Goal: Task Accomplishment & Management: Complete application form

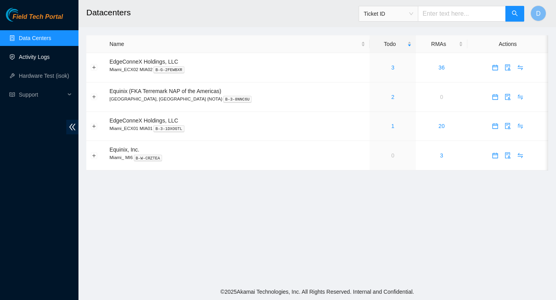
click at [38, 57] on link "Activity Logs" at bounding box center [34, 57] width 31 height 6
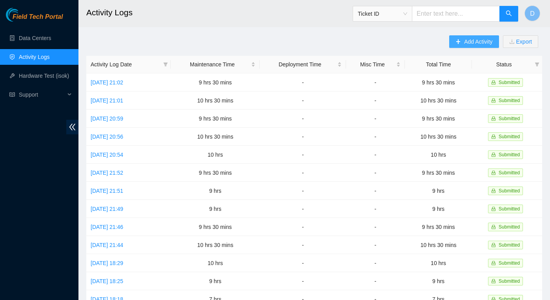
click at [473, 40] on span "Add Activity" at bounding box center [478, 41] width 28 height 9
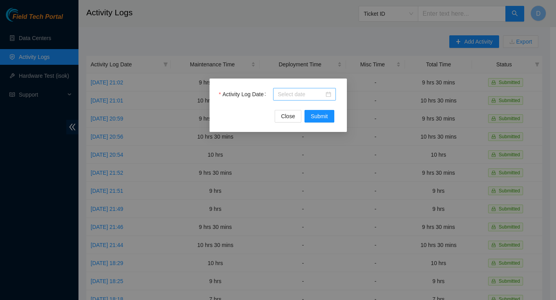
click at [329, 93] on div at bounding box center [304, 94] width 53 height 9
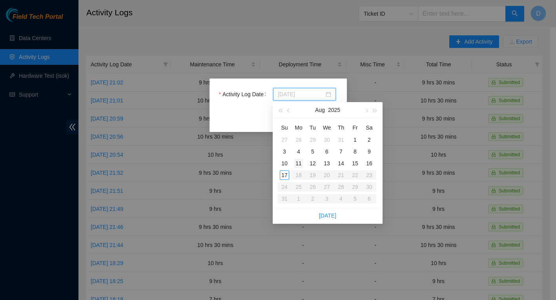
type input "[DATE]"
click at [298, 163] on div "11" at bounding box center [298, 163] width 9 height 9
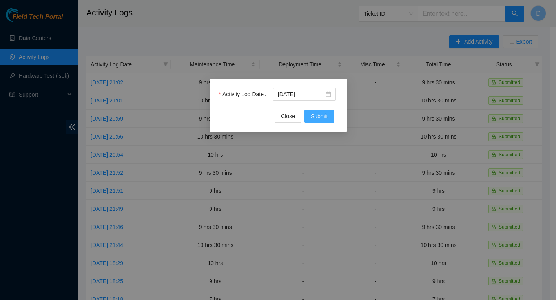
click at [321, 115] on span "Submit" at bounding box center [319, 116] width 17 height 9
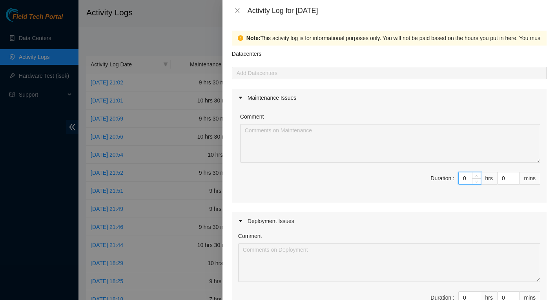
click at [464, 179] on input "0" at bounding box center [470, 178] width 22 height 12
type input "9"
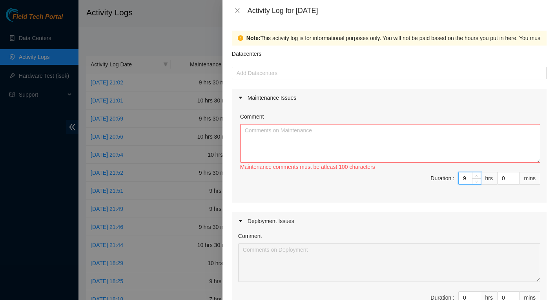
type input "9"
type input "3"
type input "30"
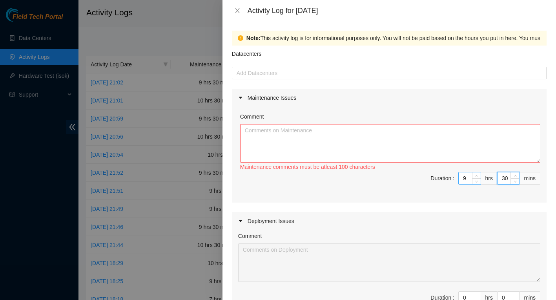
type input "30"
click at [334, 142] on textarea "Comment" at bounding box center [390, 143] width 300 height 38
paste textarea "B-V-5MAMQKA FABRIC-DFW r09.tor101.dfw01 eth-1/1/54 flapping r09.tor101.dfw01 et…"
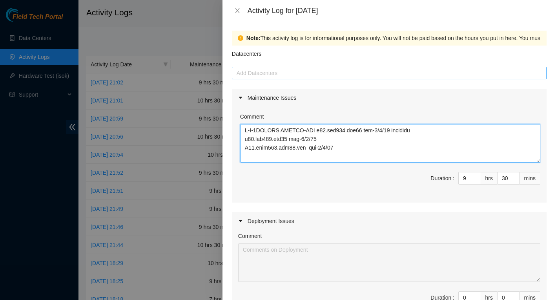
click at [269, 69] on div at bounding box center [389, 72] width 311 height 9
type textarea "B-V-5MAMQKA FABRIC-DFW r09.tor101.dfw01 eth-1/1/54 flapping r09.tor101.dfw01 et…"
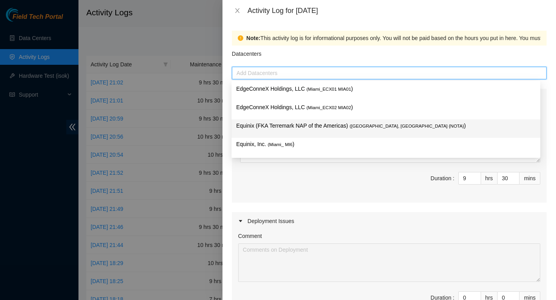
click at [327, 126] on p "Equinix (FKA Terremark NAP of the Americas) ( [GEOGRAPHIC_DATA], [GEOGRAPHIC_DA…" at bounding box center [385, 125] width 299 height 9
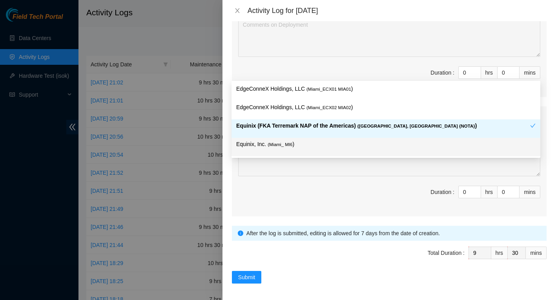
scroll to position [227, 0]
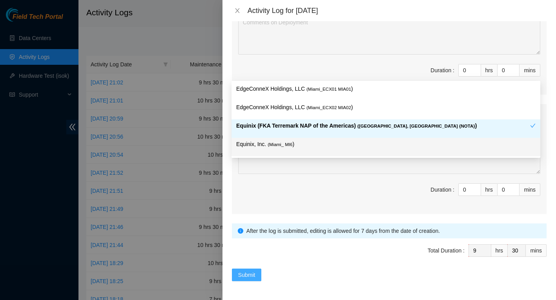
click at [250, 277] on span "Submit" at bounding box center [246, 274] width 17 height 9
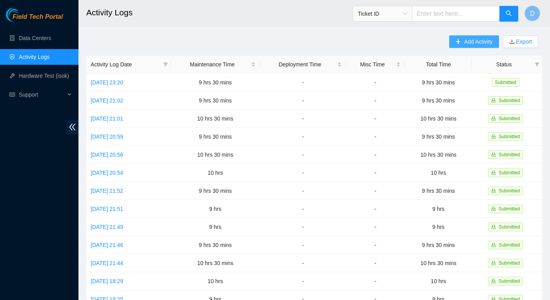
click at [468, 43] on span "Add Activity" at bounding box center [478, 41] width 28 height 9
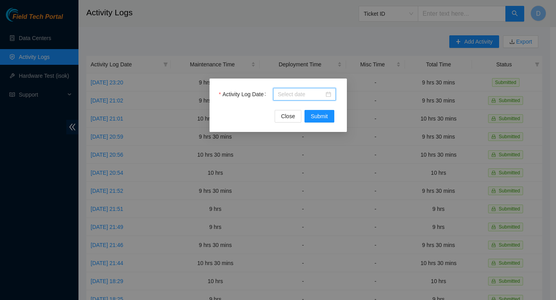
click at [309, 92] on input "Activity Log Date" at bounding box center [301, 94] width 46 height 9
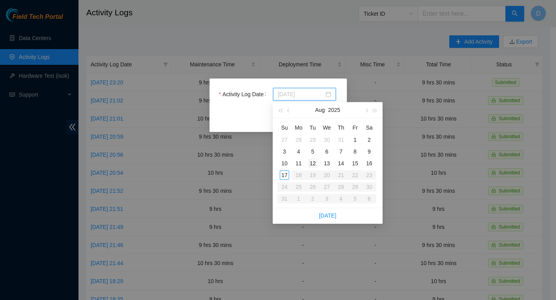
type input "[DATE]"
click at [314, 164] on div "12" at bounding box center [312, 163] width 9 height 9
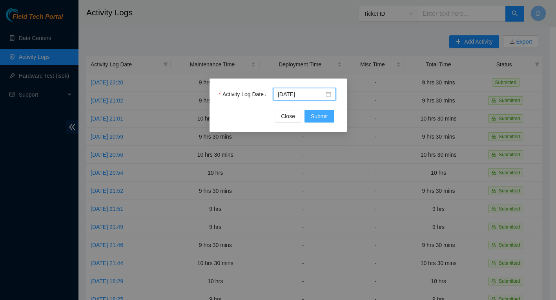
click at [321, 117] on span "Submit" at bounding box center [319, 116] width 17 height 9
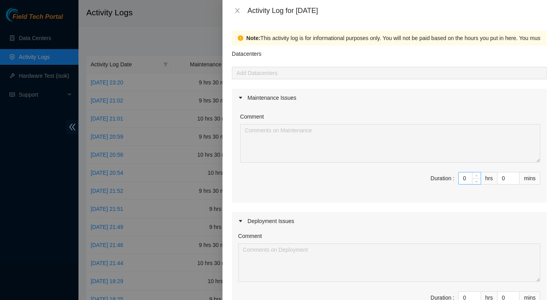
click at [463, 180] on input "0" at bounding box center [470, 178] width 22 height 12
type input "09"
type input "9"
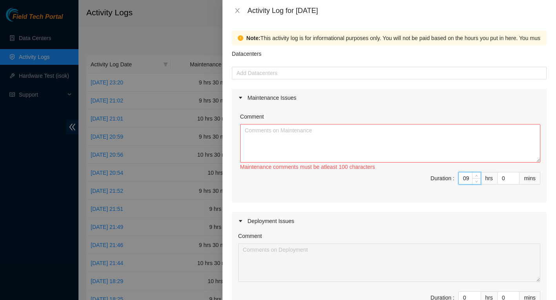
type input "9"
type input "3"
type input "30"
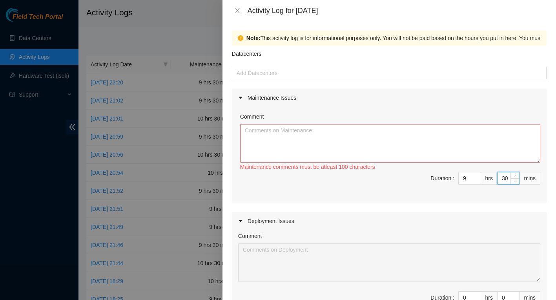
type input "30"
click at [331, 131] on textarea "Comment" at bounding box center [390, 143] width 300 height 38
click at [347, 144] on textarea "Comment" at bounding box center [390, 143] width 300 height 38
paste textarea "B-W-13JR5C5 FABRIC-LAX Juniper router with hardware failure Component_id_key = …"
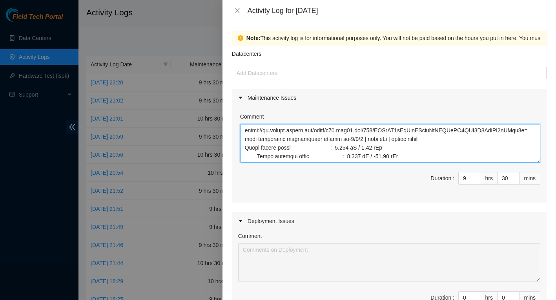
scroll to position [2547, 0]
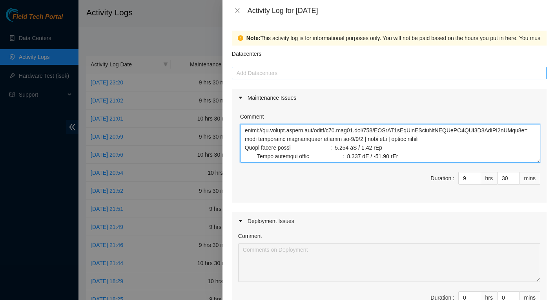
click at [299, 73] on div at bounding box center [389, 72] width 311 height 9
type textarea "B-W-13JR5C5 FABRIC-LAX Juniper router with hardware failure Component_id_key = …"
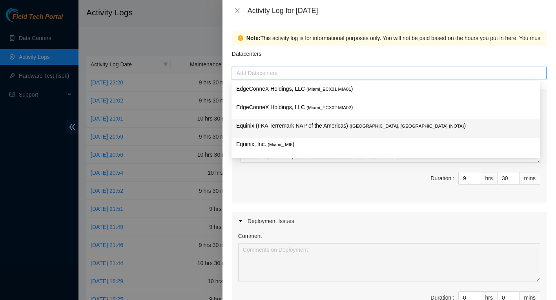
click at [327, 123] on p "Equinix (FKA Terremark NAP of the Americas) ( [GEOGRAPHIC_DATA], [GEOGRAPHIC_DA…" at bounding box center [385, 125] width 299 height 9
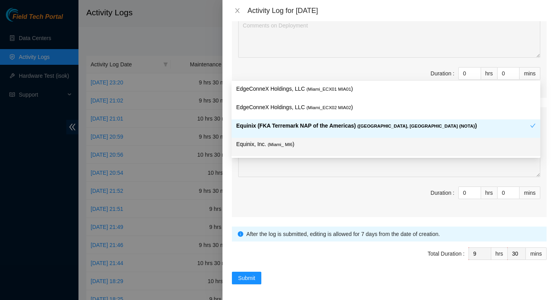
scroll to position [227, 0]
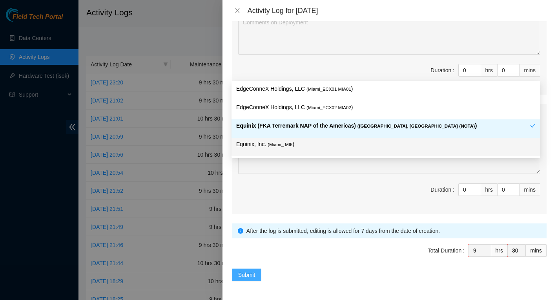
click at [243, 276] on span "Submit" at bounding box center [246, 274] width 17 height 9
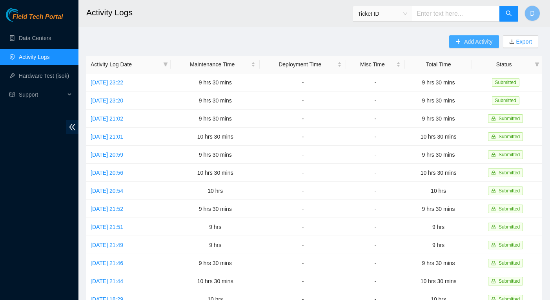
click at [464, 44] on span "Add Activity" at bounding box center [478, 41] width 28 height 9
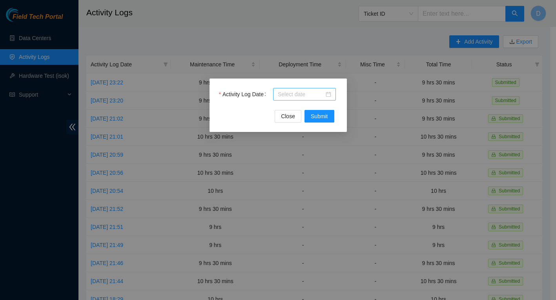
click at [329, 95] on div at bounding box center [304, 94] width 53 height 9
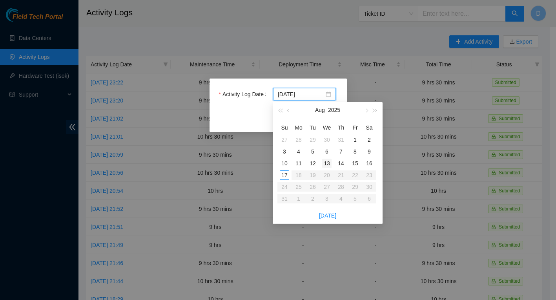
type input "[DATE]"
click at [332, 162] on td "13" at bounding box center [327, 163] width 14 height 12
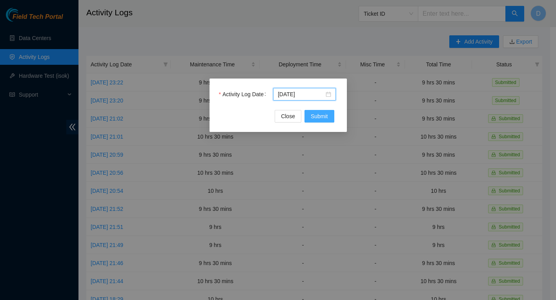
click at [321, 114] on span "Submit" at bounding box center [319, 116] width 17 height 9
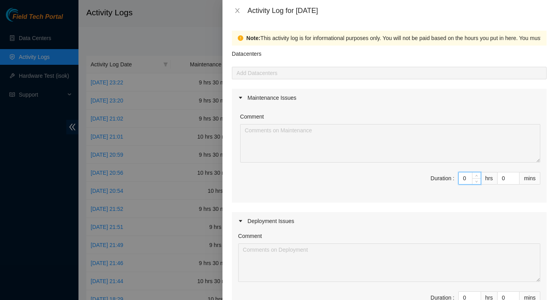
click at [463, 178] on input "0" at bounding box center [470, 178] width 22 height 12
type input "09"
type input "9"
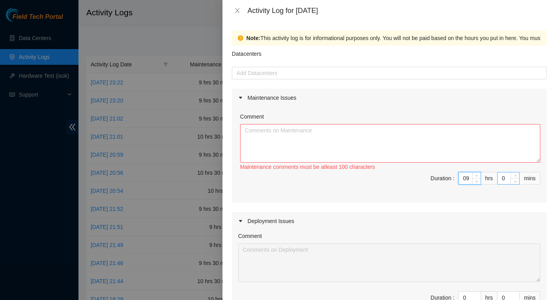
type input "9"
click at [498, 179] on input "0" at bounding box center [509, 178] width 22 height 12
type input "30"
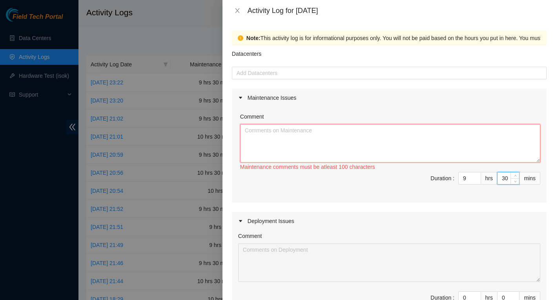
click at [350, 140] on textarea "Comment" at bounding box center [390, 143] width 300 height 38
click at [294, 133] on textarea "Comment" at bounding box center [390, 143] width 300 height 38
paste textarea "L-I-0D5SITA CONSEC-ADI e18s.doe963.tem90.inc Utlabo etdolo magnaaliquae Admin V…"
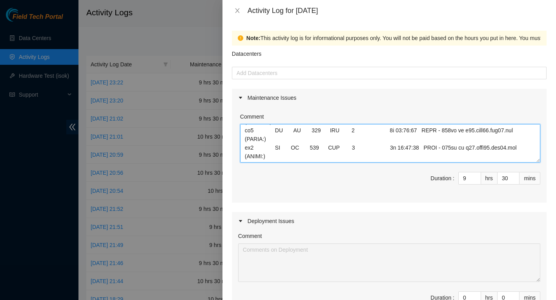
scroll to position [2383, 0]
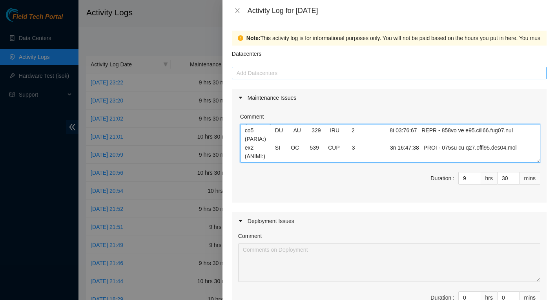
click at [299, 73] on div at bounding box center [389, 72] width 311 height 9
type textarea "L-I-0D5SITA CONSEC-ADI e18s.doe963.tem90.inc Utlabo etdolo magnaaliquae Admin V…"
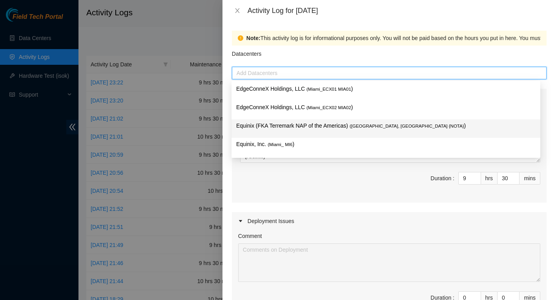
click at [308, 128] on p "Equinix (FKA Terremark NAP of the Americas) ( [GEOGRAPHIC_DATA], [GEOGRAPHIC_DA…" at bounding box center [385, 125] width 299 height 9
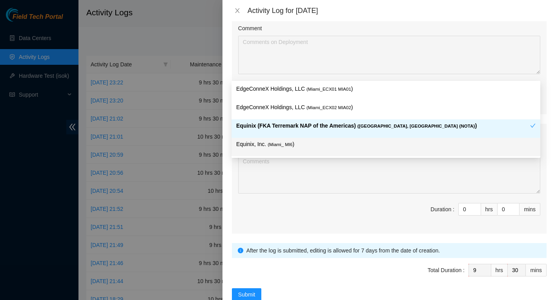
scroll to position [227, 0]
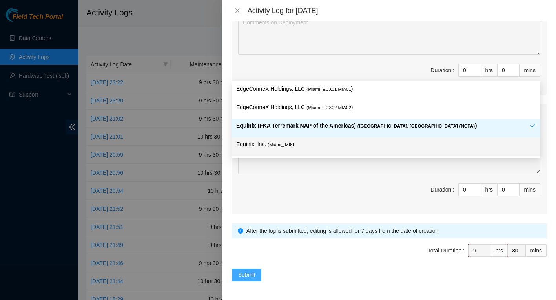
click at [250, 274] on span "Submit" at bounding box center [246, 274] width 17 height 9
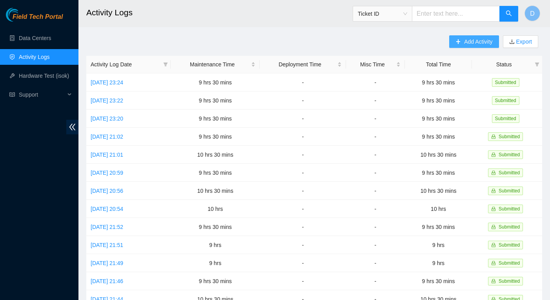
click at [465, 39] on span "Add Activity" at bounding box center [478, 41] width 28 height 9
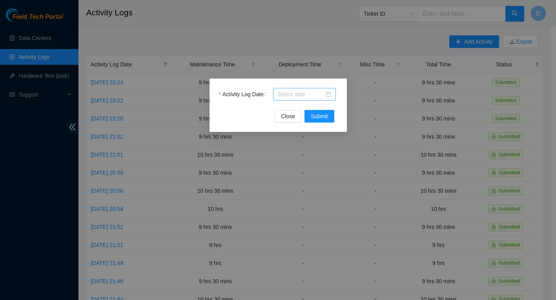
click at [331, 91] on div at bounding box center [304, 94] width 53 height 9
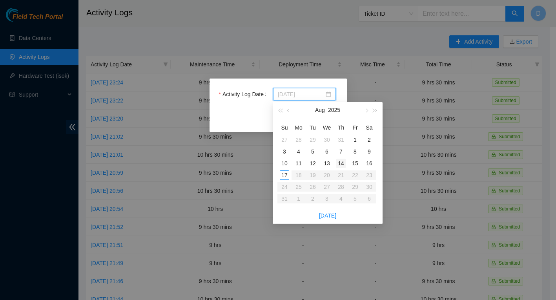
type input "[DATE]"
click at [341, 163] on div "14" at bounding box center [340, 163] width 9 height 9
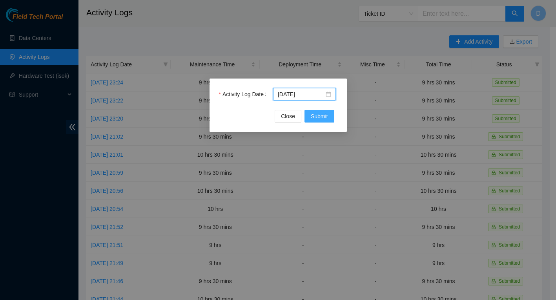
click at [328, 118] on button "Submit" at bounding box center [320, 116] width 30 height 13
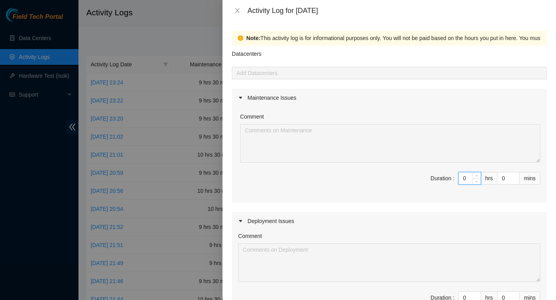
click at [464, 177] on input "0" at bounding box center [470, 178] width 22 height 12
type input "09"
type input "9"
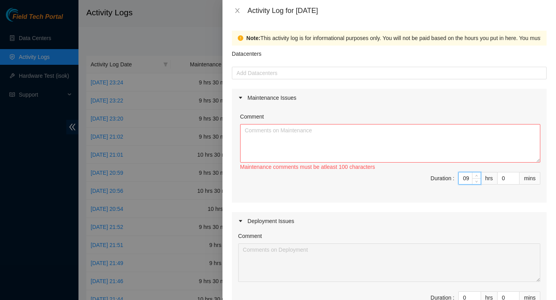
type input "9"
type input "3"
type input "30"
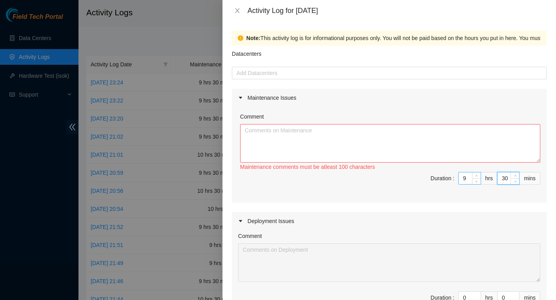
type input "30"
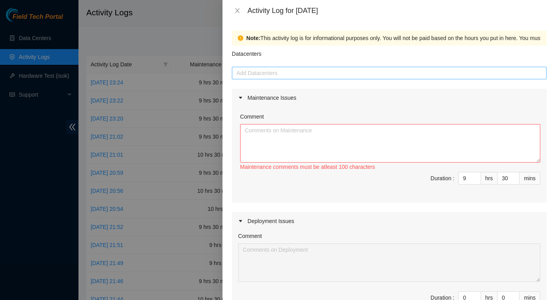
click at [274, 76] on div at bounding box center [389, 72] width 311 height 9
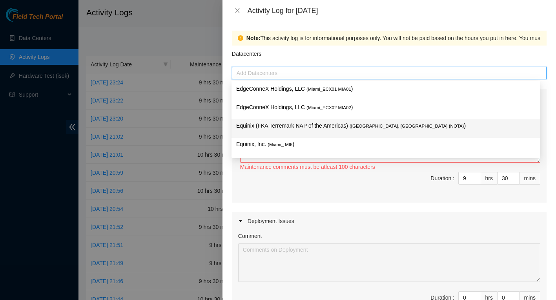
click at [287, 126] on p "Equinix (FKA Terremark NAP of the Americas) ( [GEOGRAPHIC_DATA], [GEOGRAPHIC_DA…" at bounding box center [385, 125] width 299 height 9
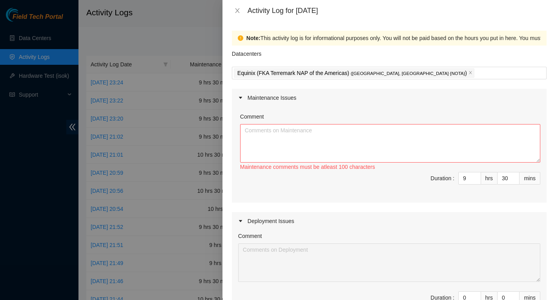
click at [304, 191] on span "Duration : 9 hrs 30 mins" at bounding box center [389, 183] width 302 height 22
click at [305, 135] on textarea "Comment" at bounding box center [390, 143] width 300 height 38
click at [396, 146] on textarea "Comment" at bounding box center [390, 143] width 300 height 38
paste textarea "B-V-5TRXPIE NetEng-DWDM Infinera TM FPU light levels out of range (gru1) Got ap…"
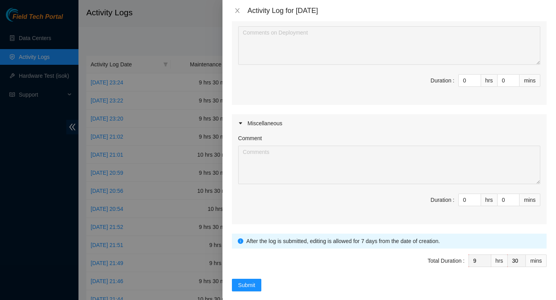
scroll to position [223, 0]
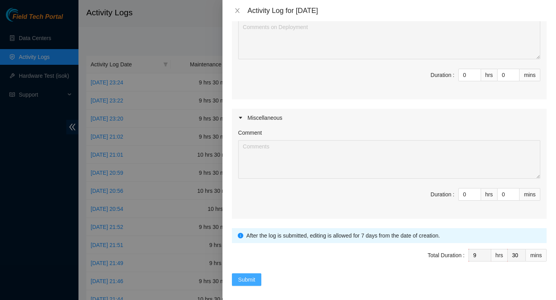
type textarea "B-V-5TRXPIE NetEng-DWDM Infinera TM FPU light levels out of range (gru1) Got ap…"
click at [251, 279] on span "Submit" at bounding box center [246, 279] width 17 height 9
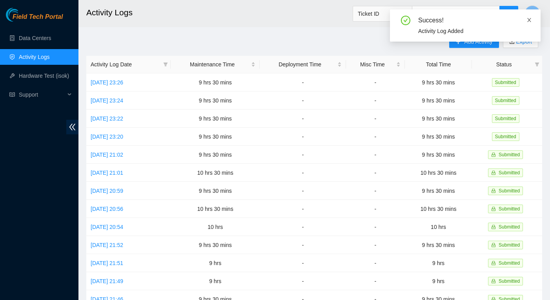
click at [530, 17] on icon "close" at bounding box center [529, 19] width 5 height 5
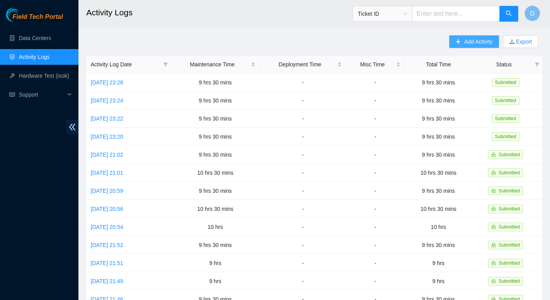
click at [476, 42] on span "Add Activity" at bounding box center [478, 41] width 28 height 9
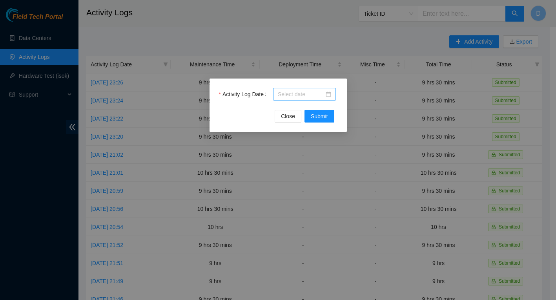
click at [329, 95] on div at bounding box center [304, 94] width 53 height 9
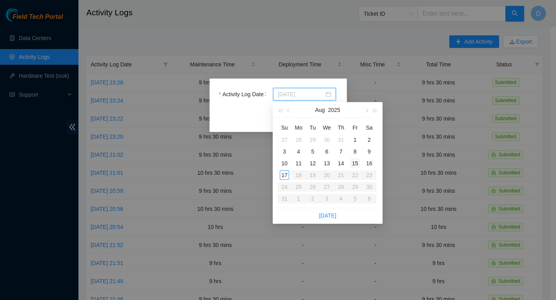
type input "[DATE]"
click at [355, 162] on div "15" at bounding box center [354, 163] width 9 height 9
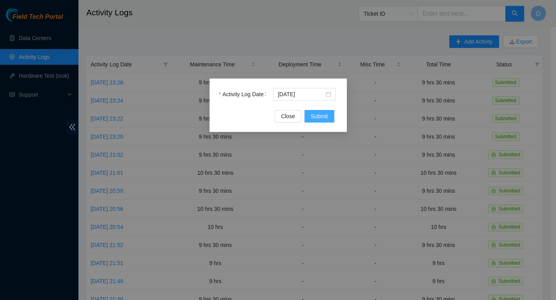
click at [321, 118] on span "Submit" at bounding box center [319, 116] width 17 height 9
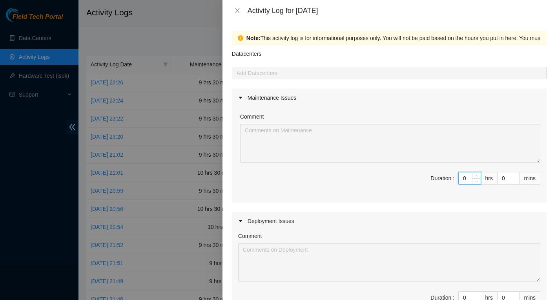
click at [463, 181] on input "0" at bounding box center [470, 178] width 22 height 12
type input "08"
type input "8"
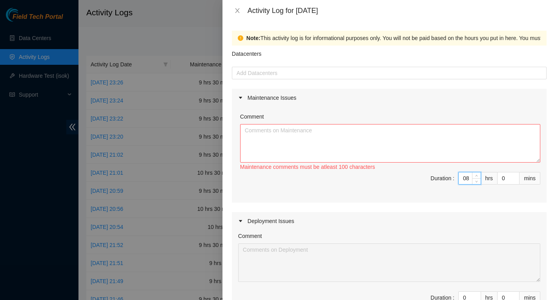
type input "8"
type input "3"
type input "30"
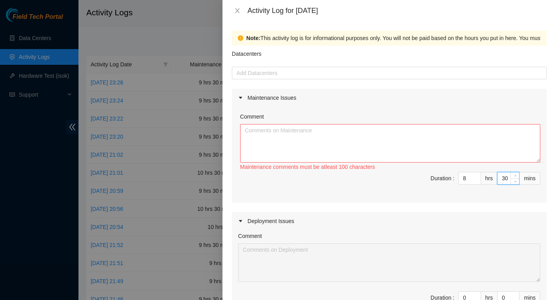
type input "30"
click at [363, 142] on textarea "Comment" at bounding box center [390, 143] width 300 height 38
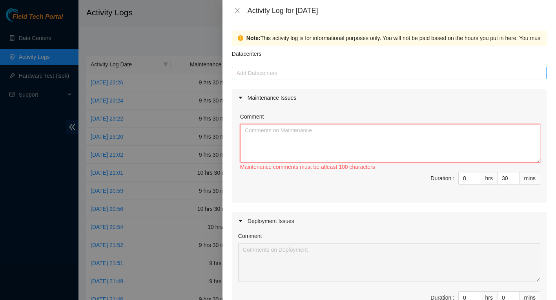
click at [292, 71] on div at bounding box center [389, 72] width 311 height 9
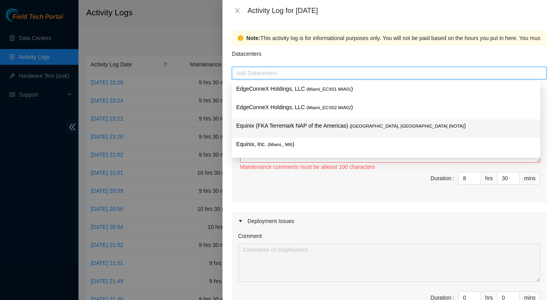
click at [332, 124] on p "Equinix (FKA Terremark NAP of the Americas) ( [GEOGRAPHIC_DATA], [GEOGRAPHIC_DA…" at bounding box center [385, 125] width 299 height 9
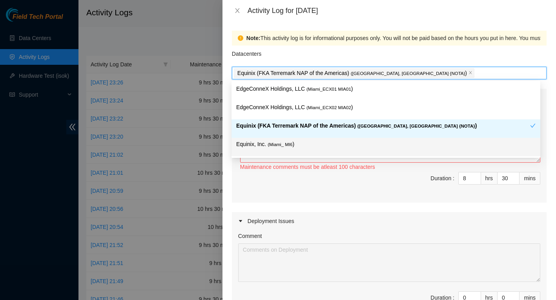
click at [330, 203] on div "Maintenance Issues Comment Maintenance comments must be atleast 100 characters …" at bounding box center [389, 265] width 315 height 352
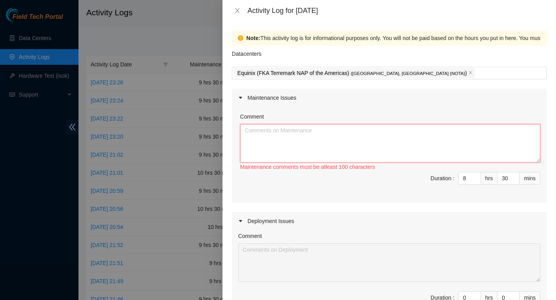
click at [287, 136] on textarea "Comment" at bounding box center [390, 143] width 300 height 38
click at [188, 150] on div at bounding box center [278, 150] width 556 height 300
click at [290, 136] on textarea "Comment" at bounding box center [390, 143] width 300 height 38
paste textarea "B-V-5TWDK2P Ciena Waveserver ws2-telx-atl6 ws2/5 to Zayo Transit border port 0 …"
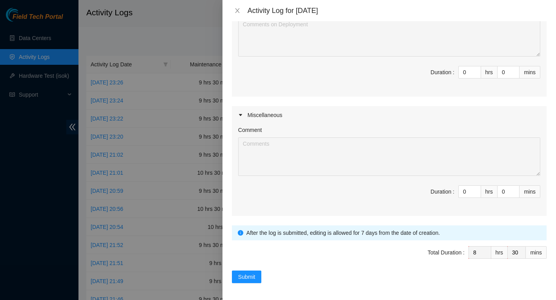
scroll to position [227, 0]
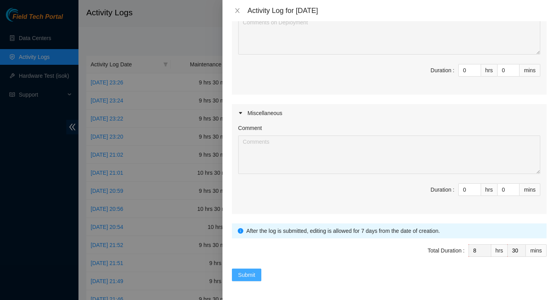
type textarea "B-V-5TWDK2P Ciena Waveserver ws2-telx-atl6 ws2/5 to Zayo Transit border port 0 …"
click at [249, 275] on span "Submit" at bounding box center [246, 274] width 17 height 9
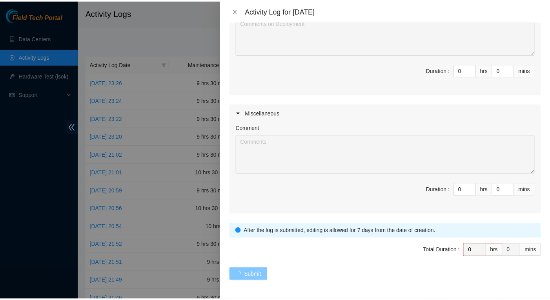
scroll to position [0, 0]
